Goal: Information Seeking & Learning: Find specific fact

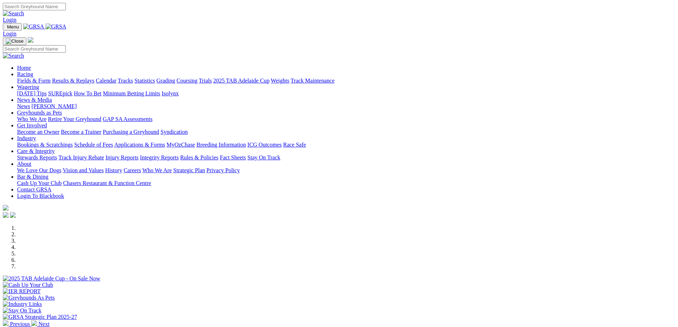
scroll to position [178, 0]
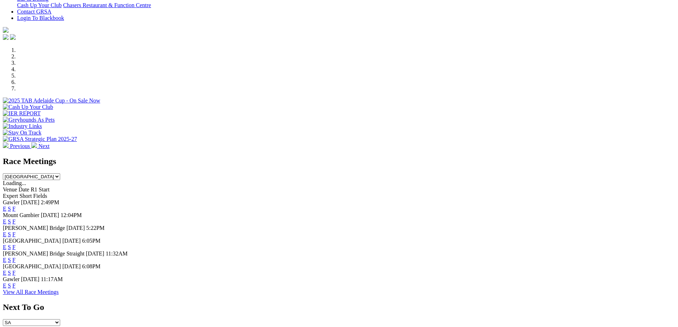
click at [16, 206] on link "F" at bounding box center [13, 209] width 3 height 6
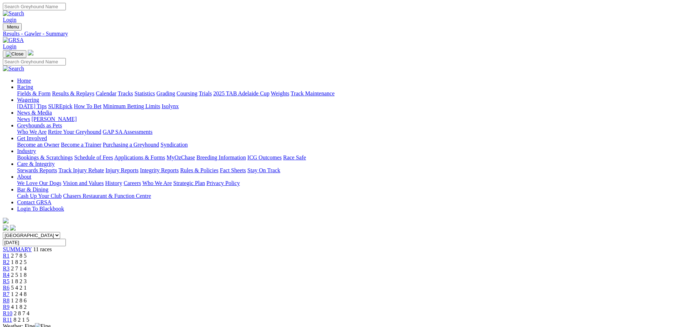
click at [328, 278] on div "R5 1 8 2 3" at bounding box center [339, 281] width 672 height 6
click at [94, 90] on link "Results & Replays" at bounding box center [73, 93] width 42 height 6
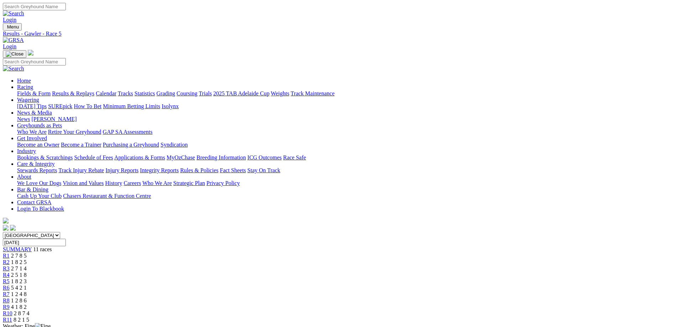
click at [27, 291] on span "1 2 4 8" at bounding box center [19, 294] width 16 height 6
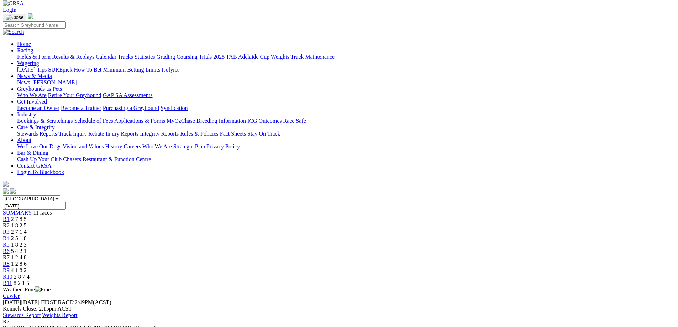
scroll to position [71, 0]
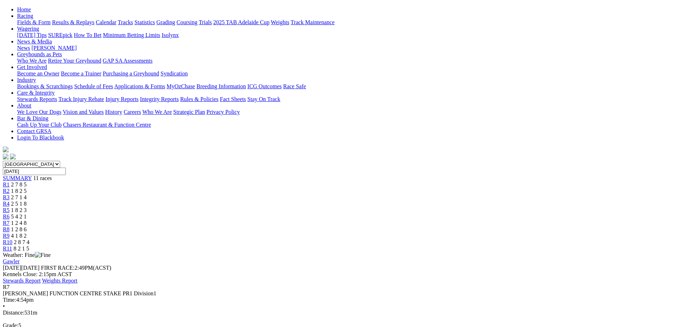
click at [330, 207] on div "R5 1 8 2 3" at bounding box center [339, 210] width 672 height 6
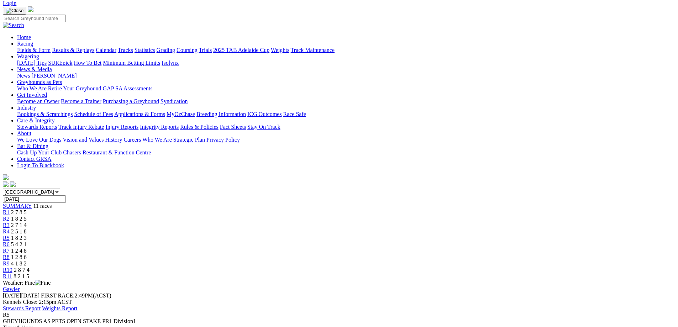
scroll to position [36, 0]
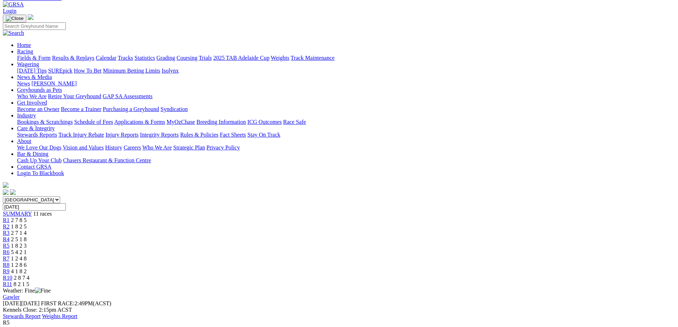
click at [10, 255] on link "R7" at bounding box center [6, 258] width 7 height 6
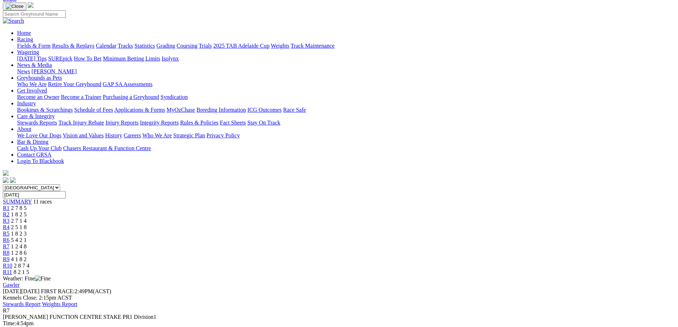
scroll to position [107, 0]
